Goal: Book appointment/travel/reservation

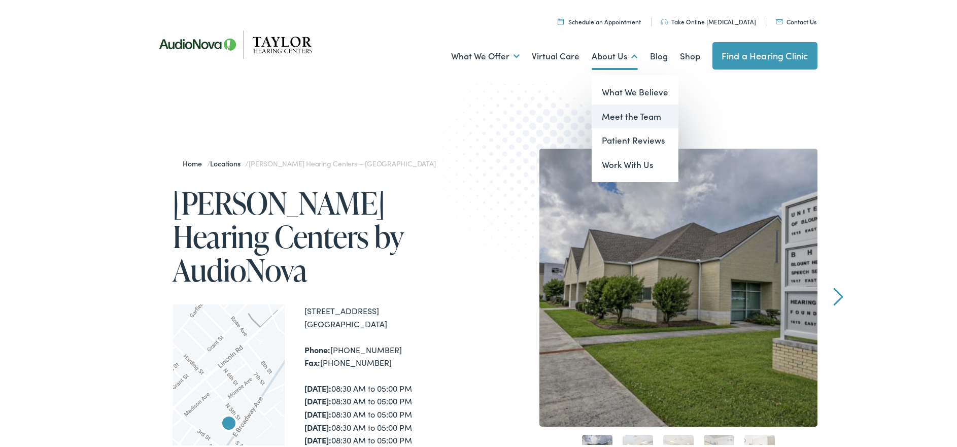
click at [632, 116] on link "Meet the Team" at bounding box center [635, 115] width 87 height 24
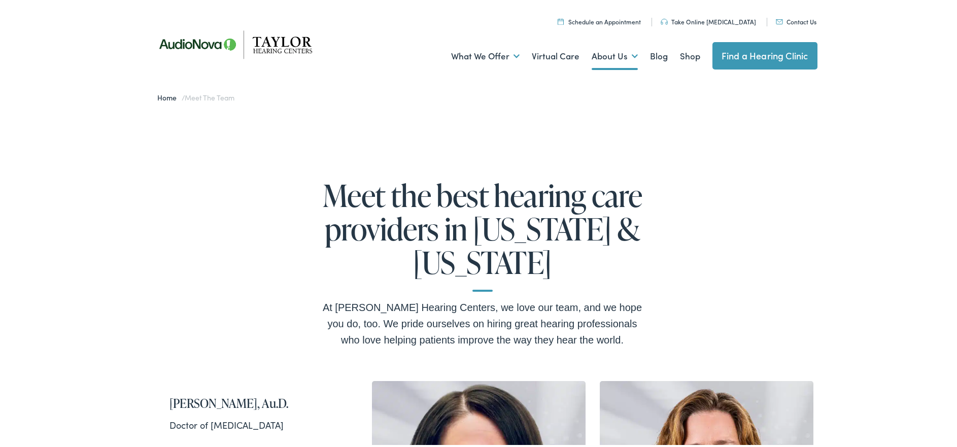
click at [164, 100] on link "Home" at bounding box center [170, 96] width 24 height 10
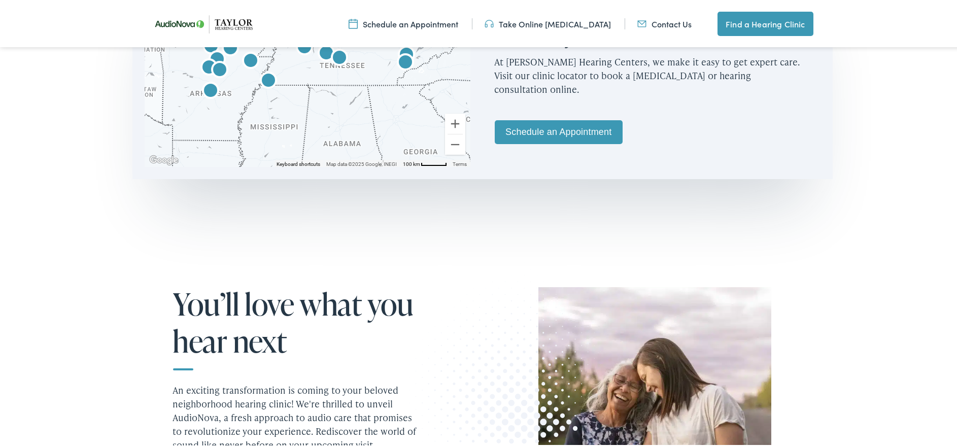
scroll to position [660, 0]
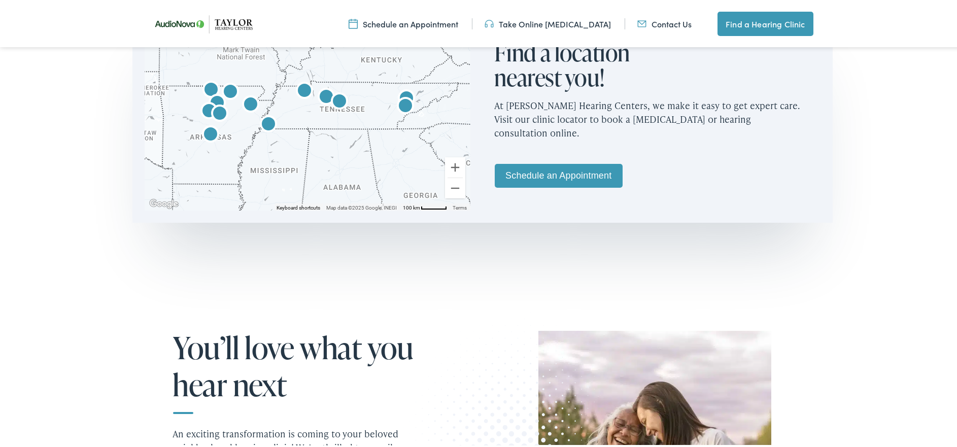
click at [534, 177] on link "Schedule an Appointment" at bounding box center [559, 174] width 128 height 24
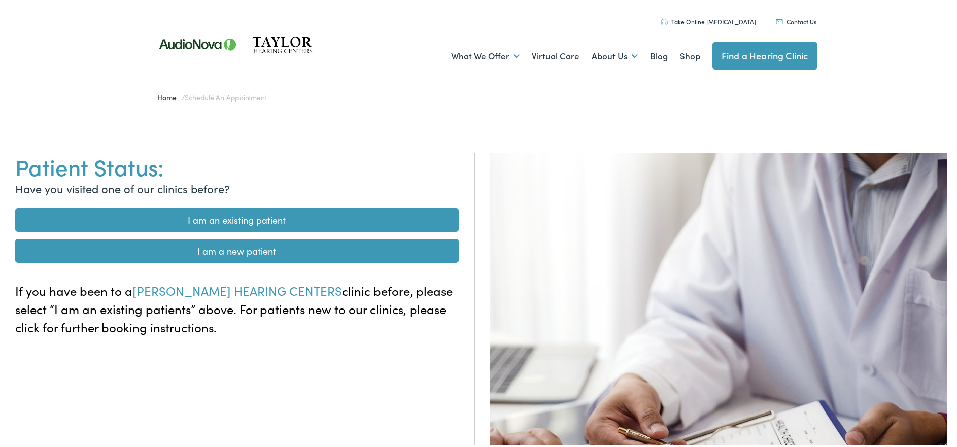
click at [275, 222] on link "I am an existing patient" at bounding box center [236, 218] width 443 height 24
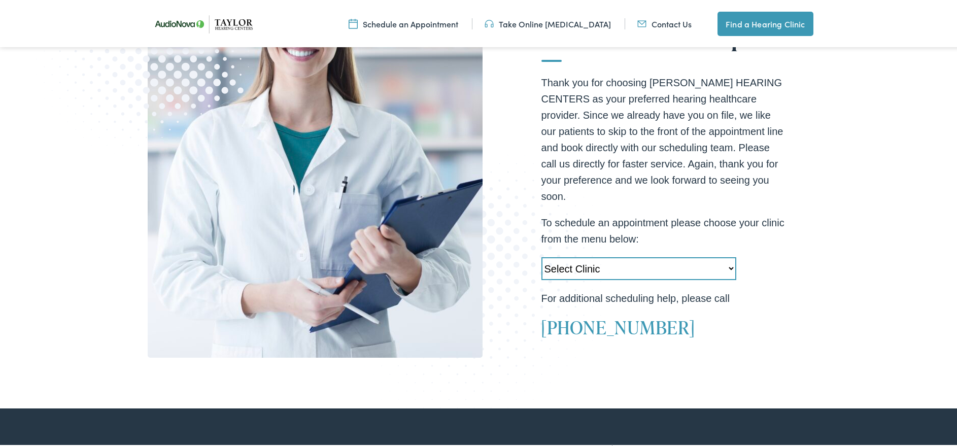
scroll to position [254, 0]
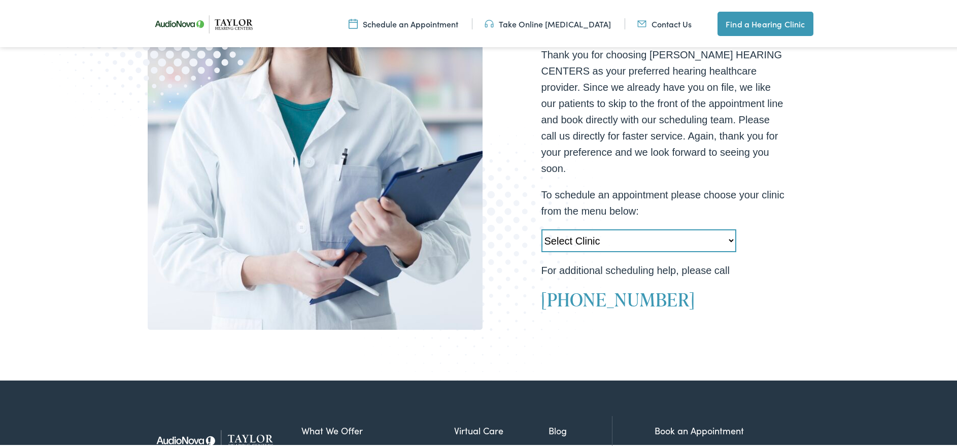
click at [565, 240] on select "Select Clinic Little Rock-AR-AudioNova 10310 West Markham Heber Springs-AR-Audi…" at bounding box center [638, 239] width 195 height 23
select select "https://taylorhearing.alpacaaudiology.com/locations/blount-hearing-speech-by-ta…"
click at [541, 228] on select "Select Clinic Little Rock-AR-AudioNova 10310 West Markham Heber Springs-AR-Audi…" at bounding box center [638, 239] width 195 height 23
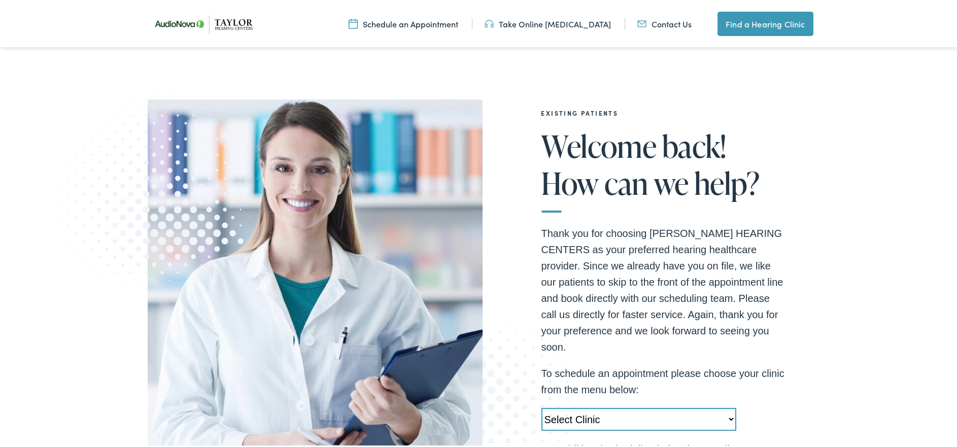
scroll to position [0, 0]
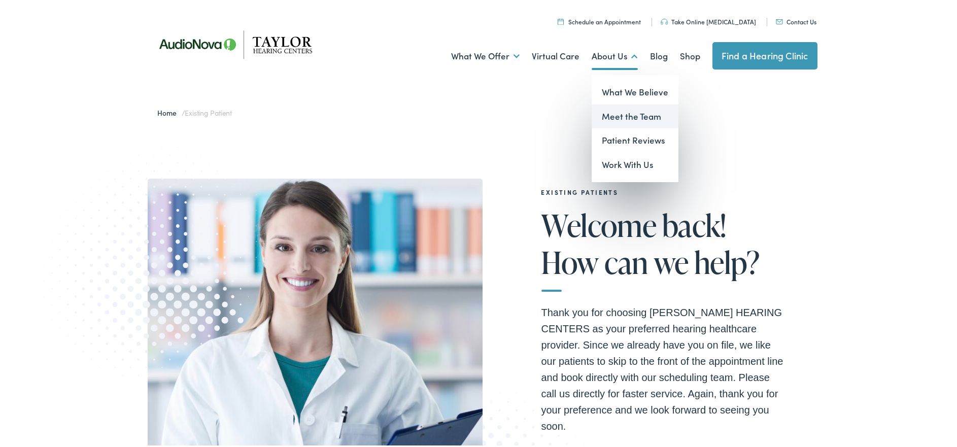
click at [631, 116] on link "Meet the Team" at bounding box center [635, 115] width 87 height 24
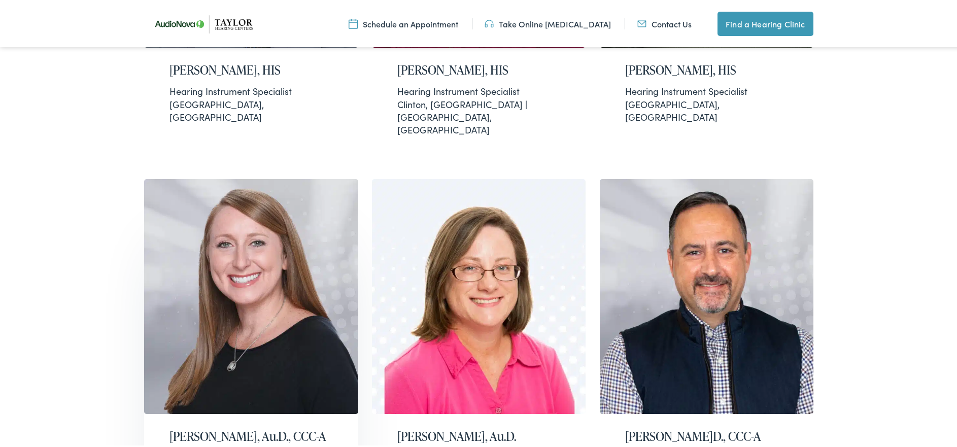
scroll to position [964, 0]
